Goal: Transaction & Acquisition: Purchase product/service

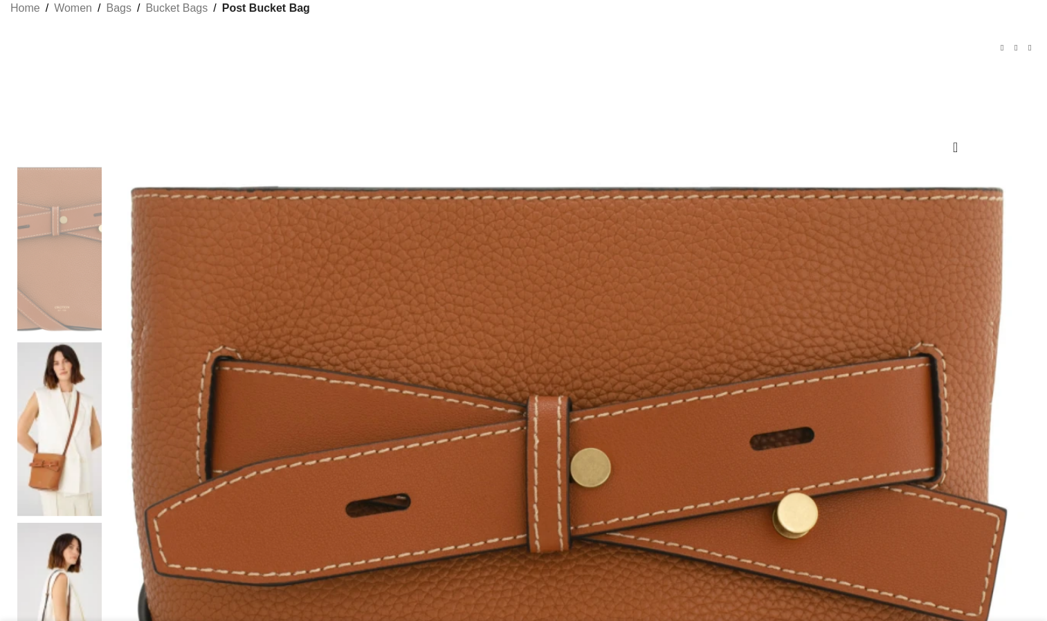
scroll to position [92, 0]
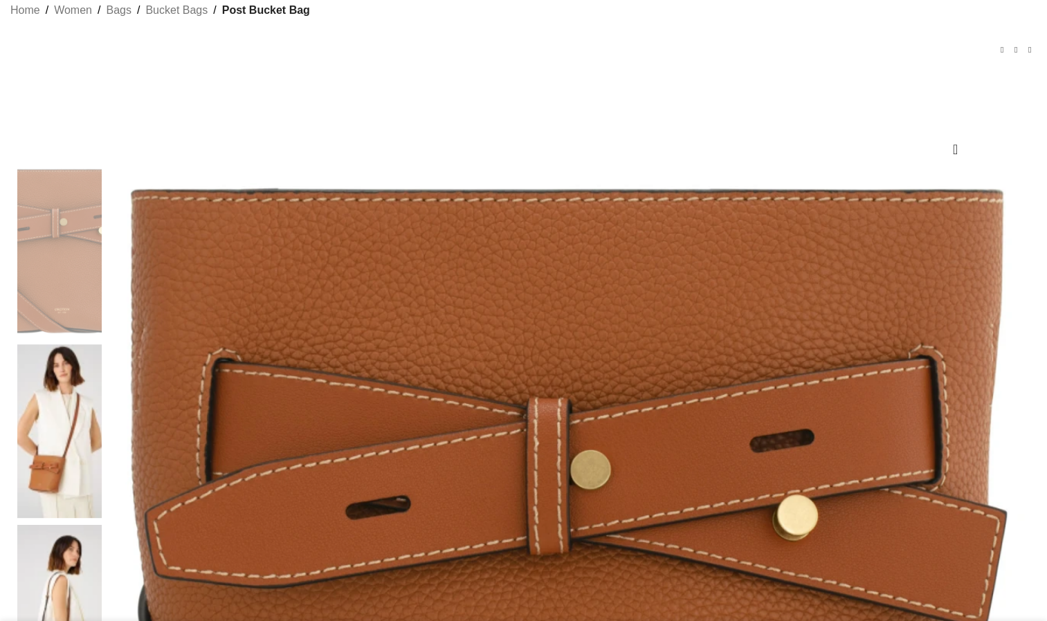
click at [102, 345] on img at bounding box center [59, 431] width 84 height 173
click at [102, 525] on img at bounding box center [59, 611] width 84 height 173
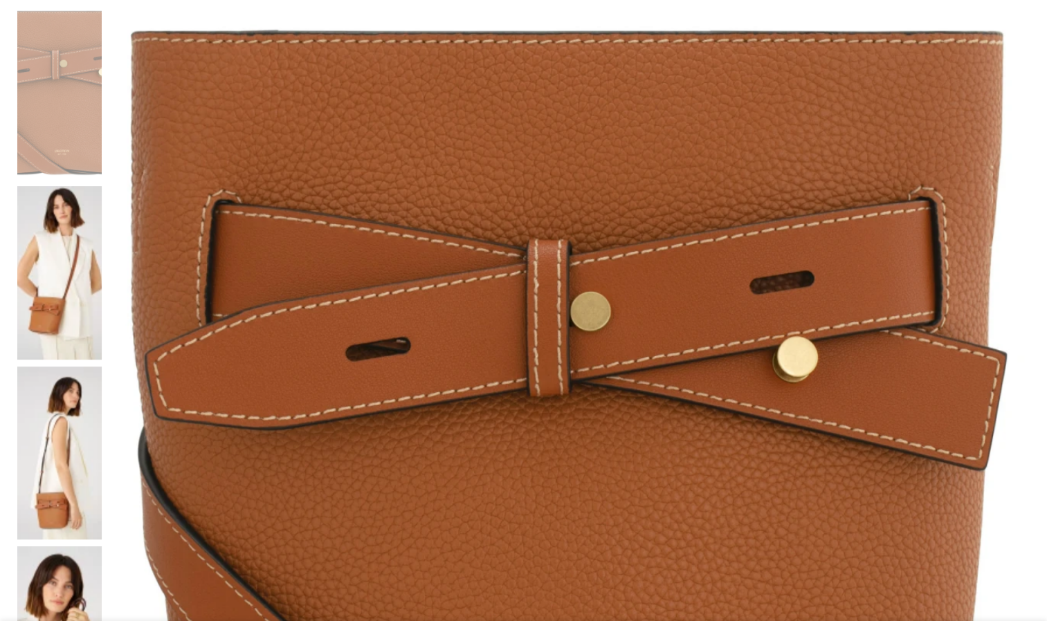
scroll to position [251, 0]
click at [559, 92] on img at bounding box center [569, 466] width 921 height 921
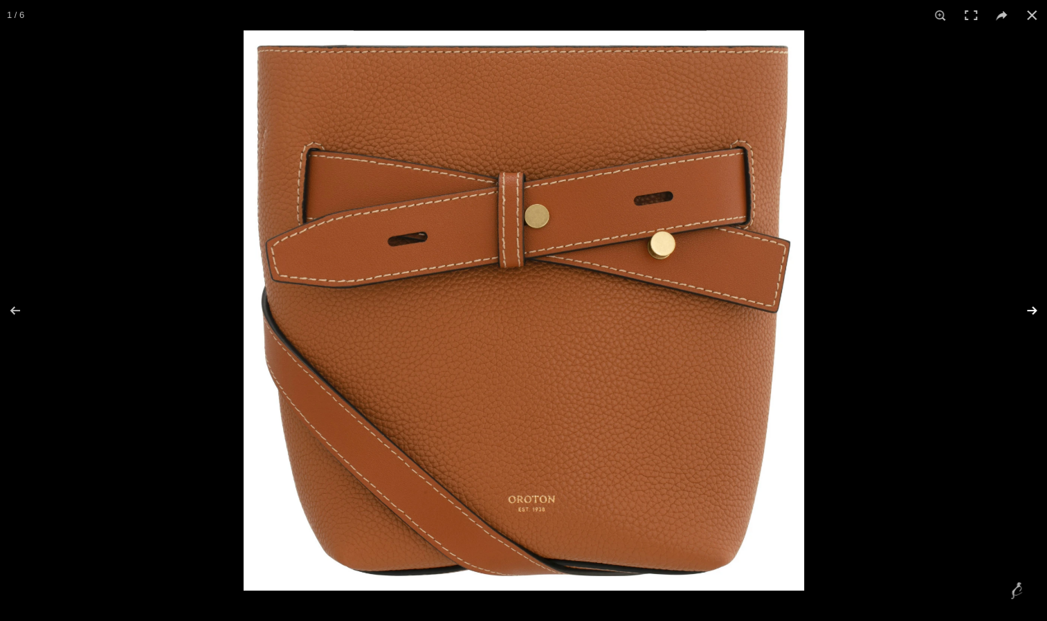
click at [1025, 307] on button at bounding box center [1022, 310] width 48 height 69
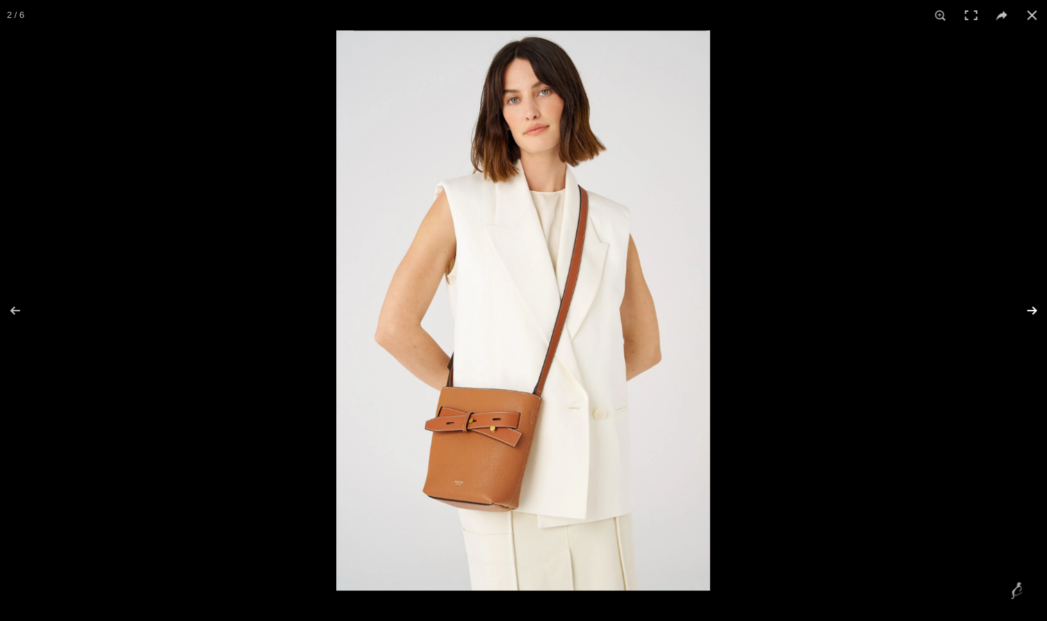
click at [1025, 307] on button at bounding box center [1022, 310] width 48 height 69
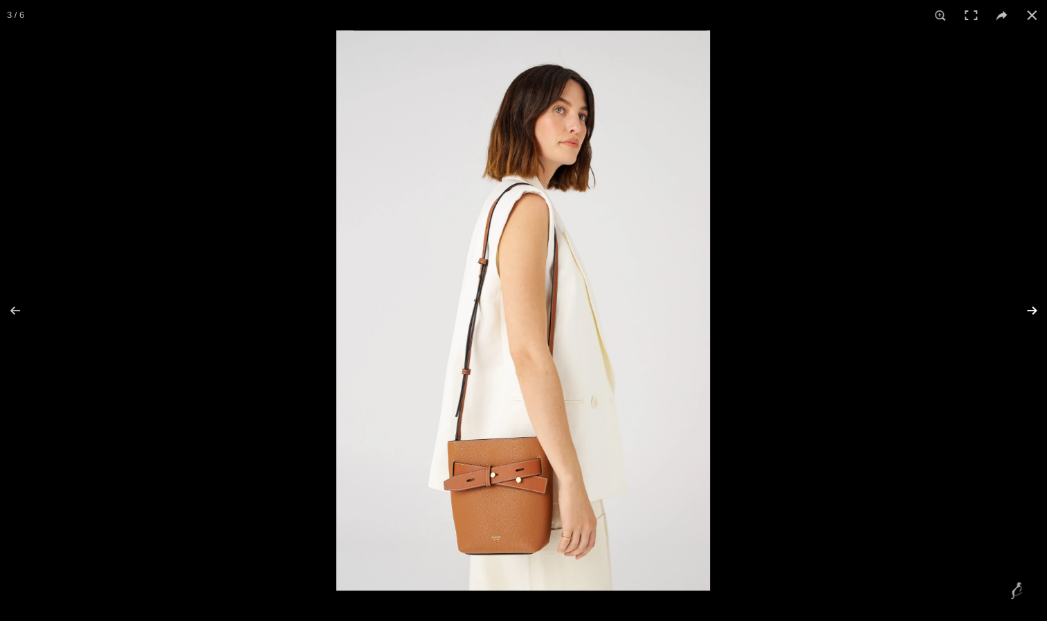
click at [1025, 307] on button at bounding box center [1022, 310] width 48 height 69
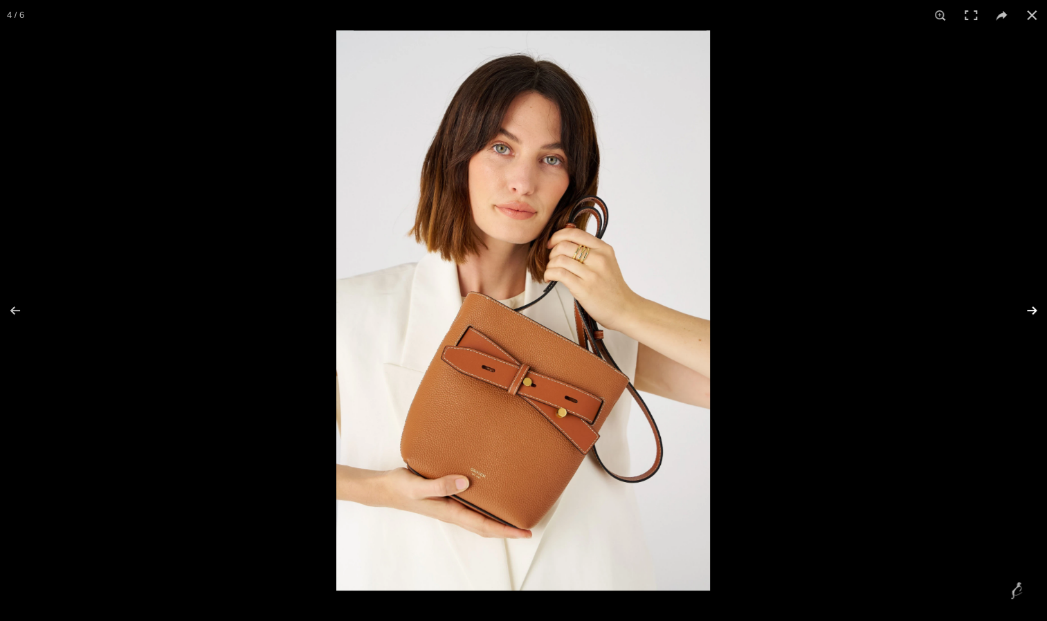
scroll to position [0, 291]
click at [1025, 307] on button at bounding box center [1022, 310] width 48 height 69
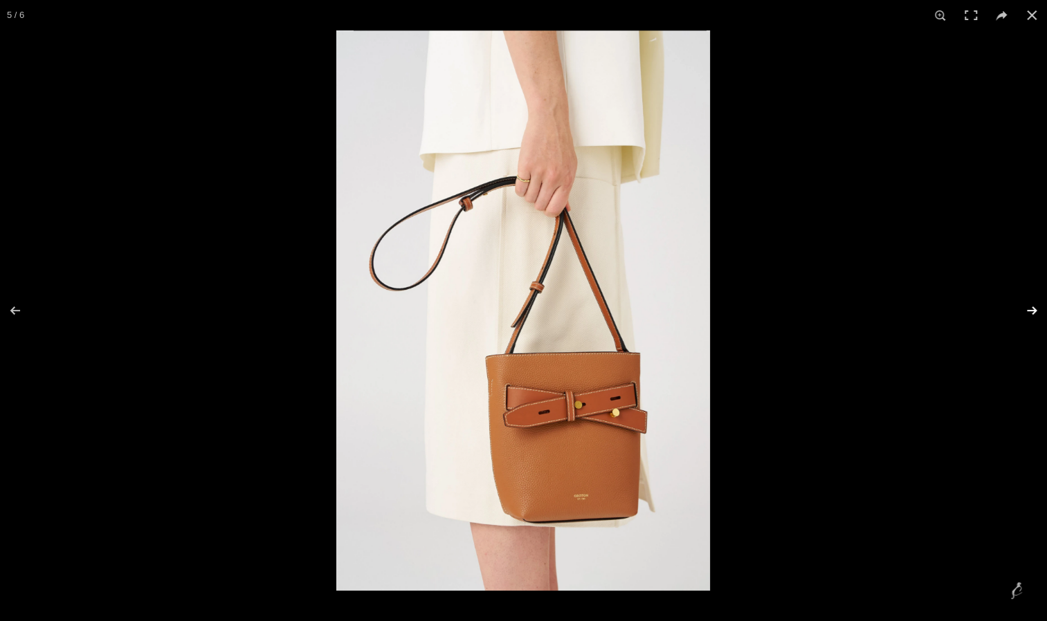
click at [1025, 307] on button at bounding box center [1022, 310] width 48 height 69
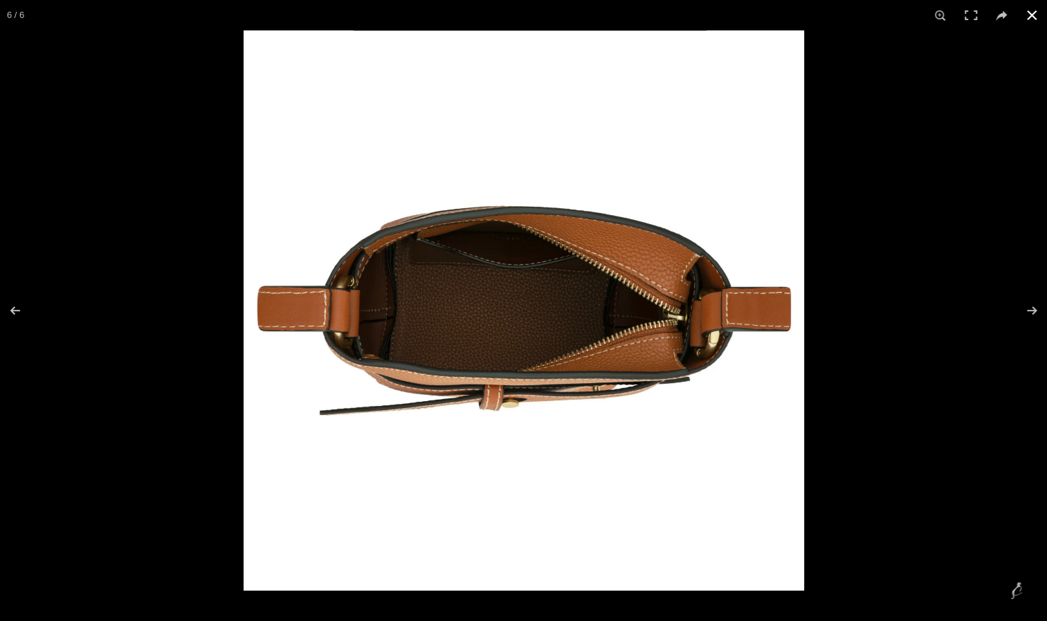
click at [902, 371] on div at bounding box center [767, 340] width 1047 height 621
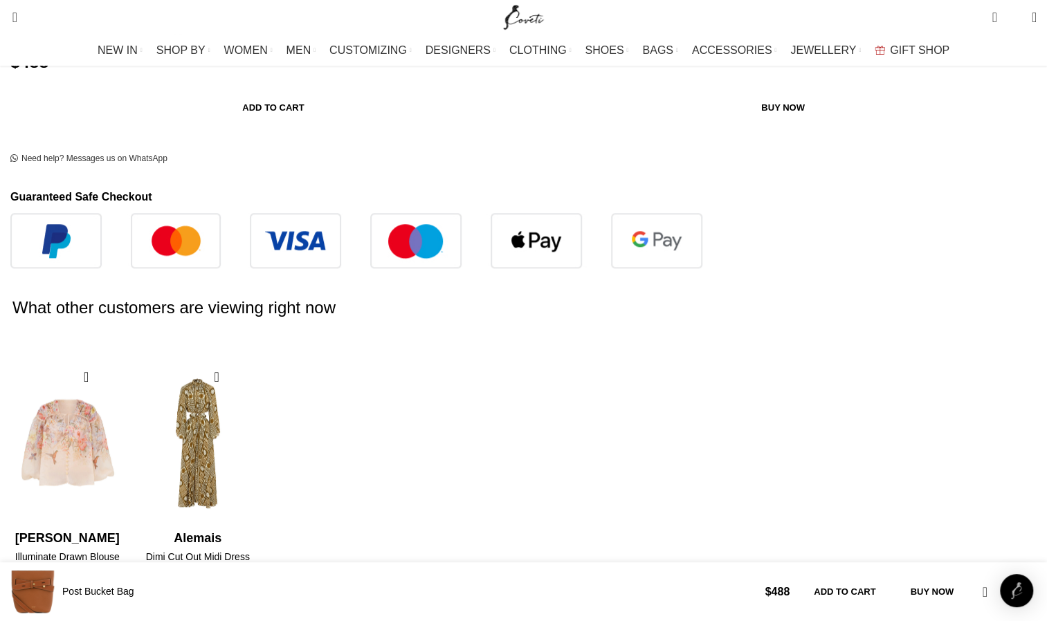
scroll to position [756, 0]
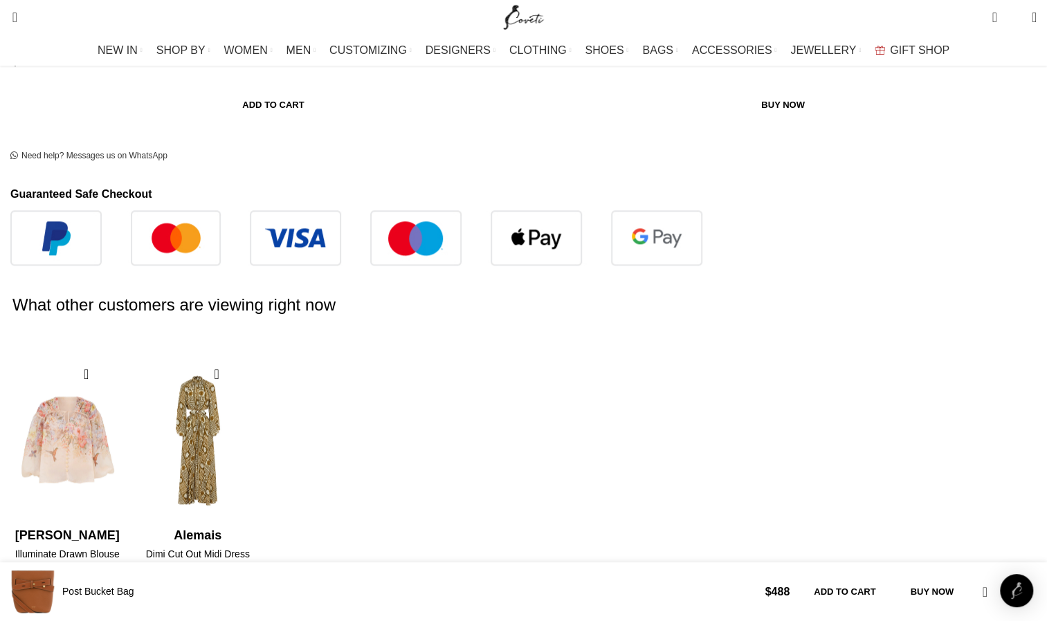
click at [0, 0] on p "The Oroton Post Bucket Bag is a stylish and functional accessory that will elev…" at bounding box center [0, 0] width 0 height 0
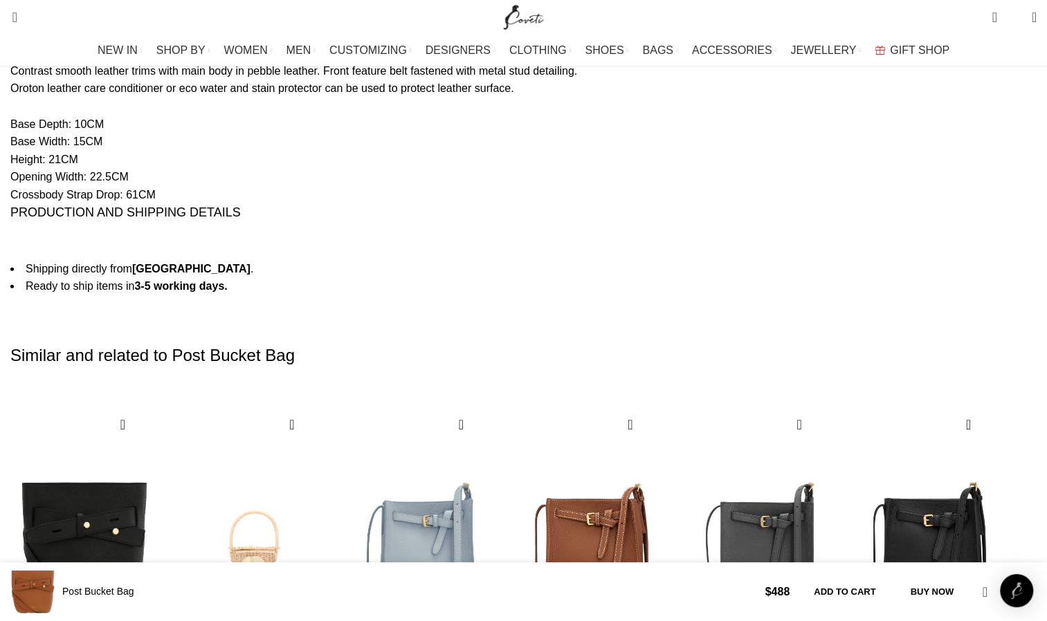
scroll to position [1848, 0]
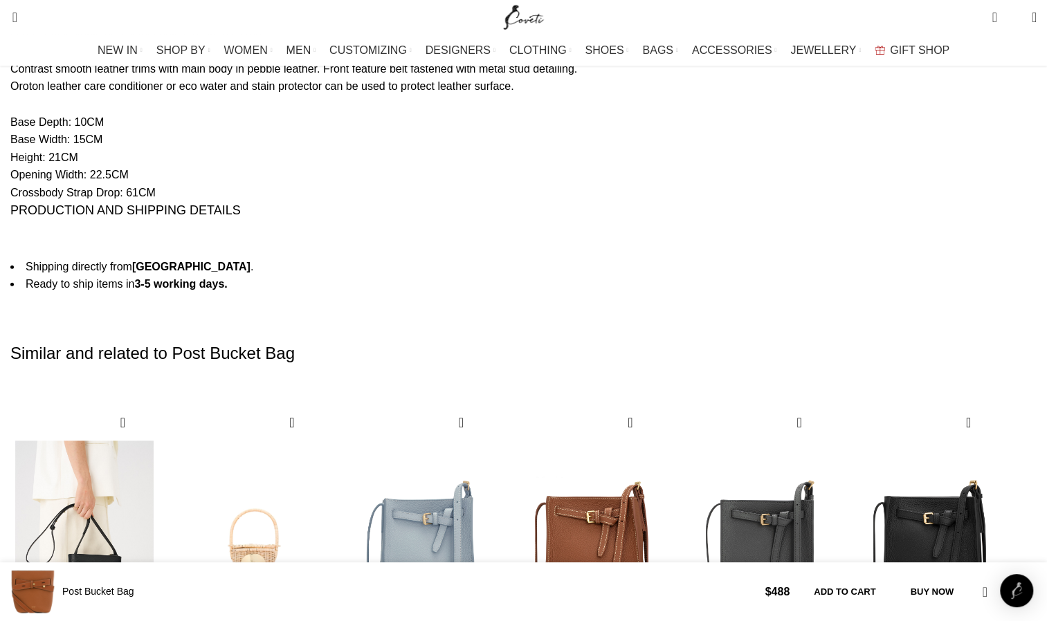
click at [161, 403] on img "1 / 30" at bounding box center [84, 545] width 153 height 285
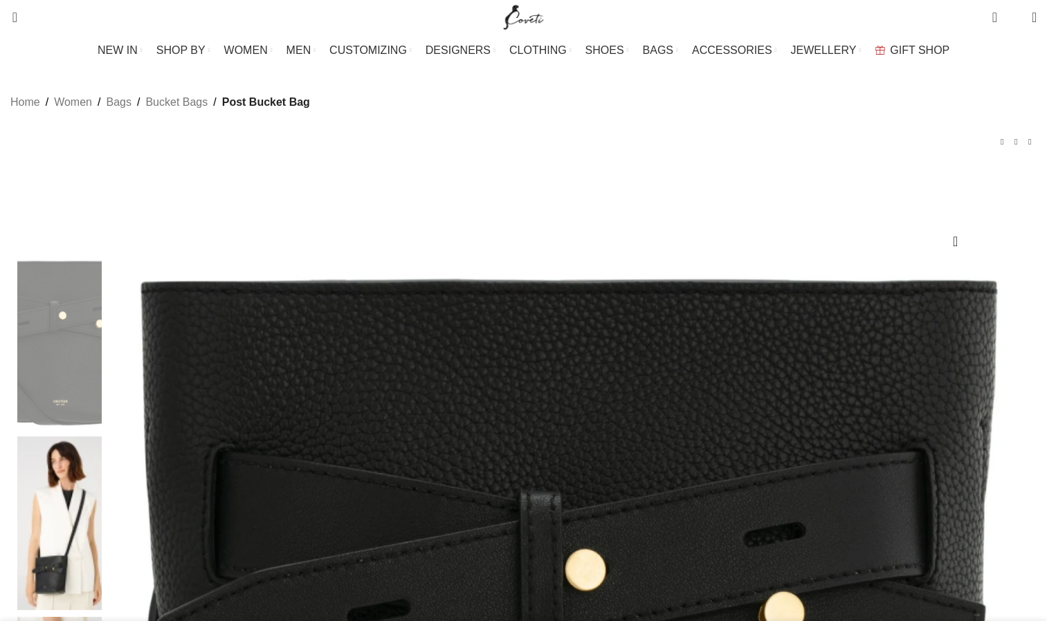
click at [102, 437] on img at bounding box center [59, 523] width 84 height 173
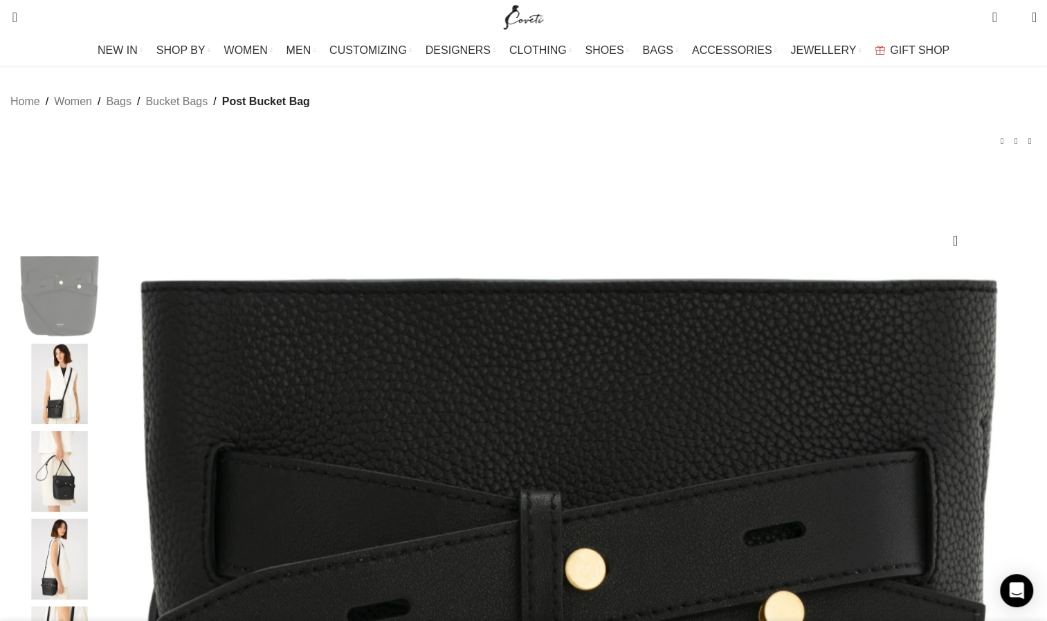
scroll to position [1, 0]
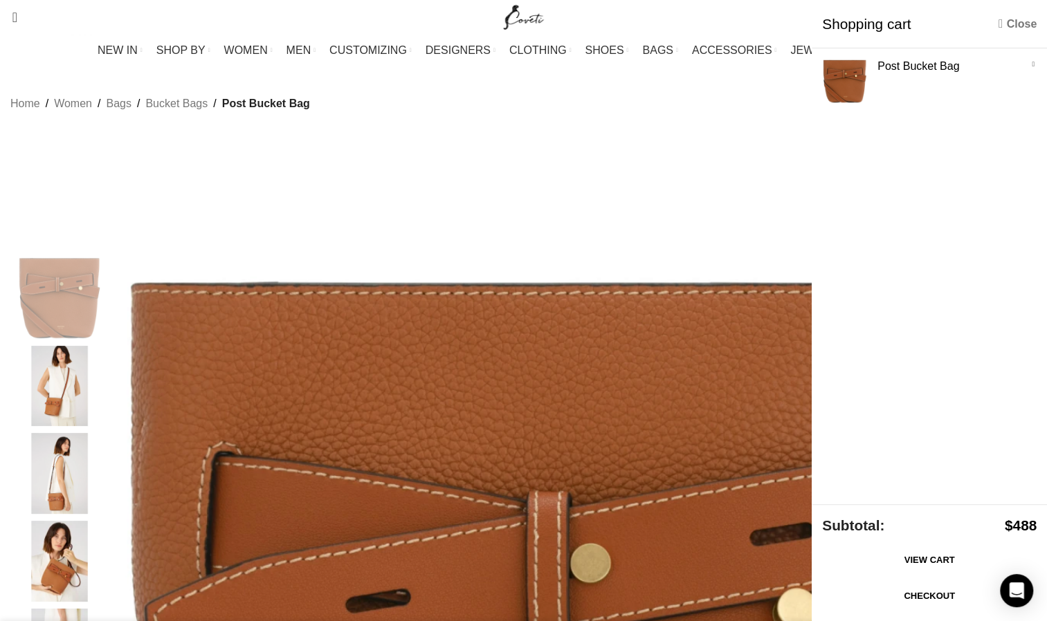
click at [1016, 17] on link "Close" at bounding box center [1017, 23] width 38 height 17
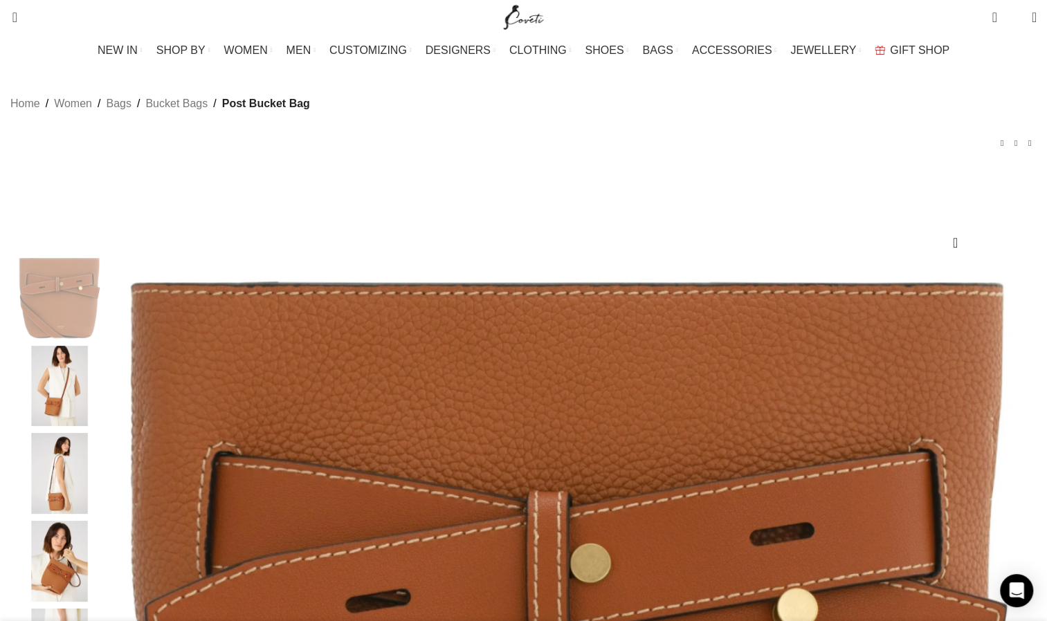
scroll to position [0, 291]
click at [533, 12] on img "Site logo" at bounding box center [523, 17] width 46 height 35
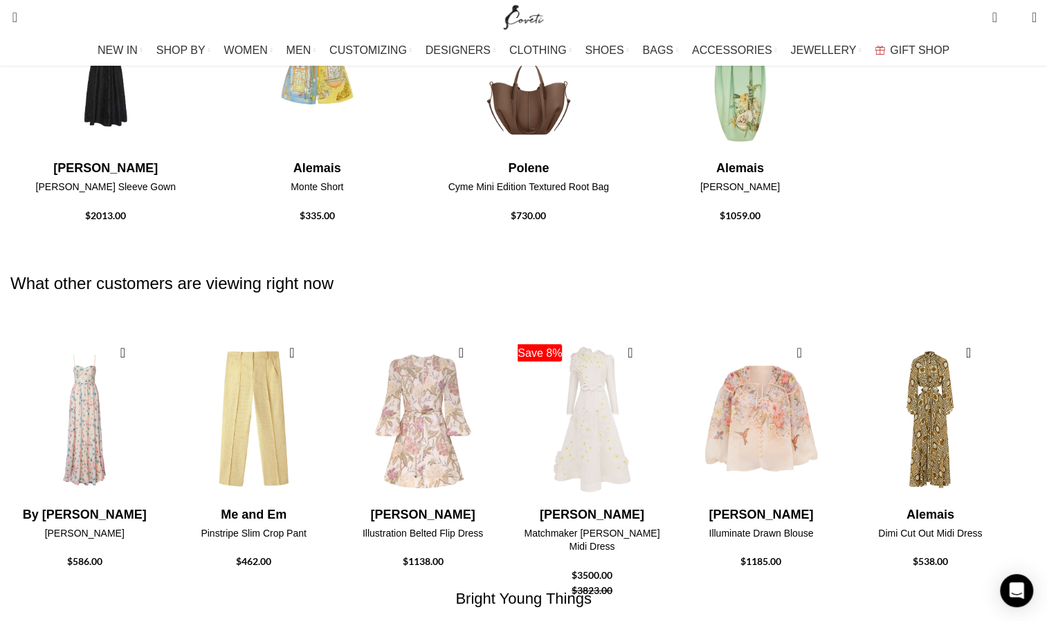
scroll to position [1786, 0]
